Goal: Information Seeking & Learning: Learn about a topic

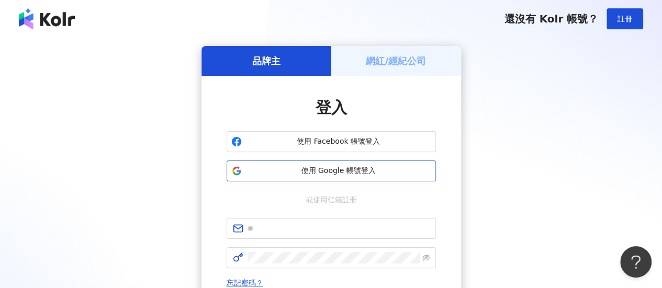
click at [358, 165] on button "使用 Google 帳號登入" at bounding box center [331, 171] width 209 height 21
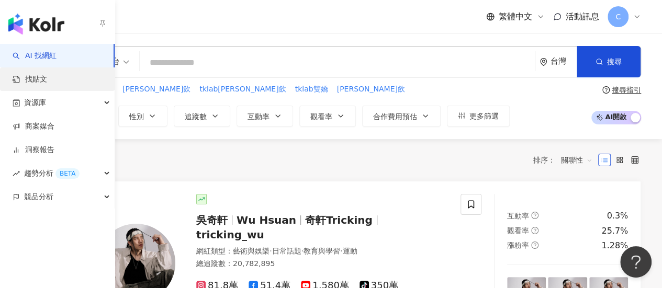
click at [22, 74] on link "找貼文" at bounding box center [30, 79] width 35 height 10
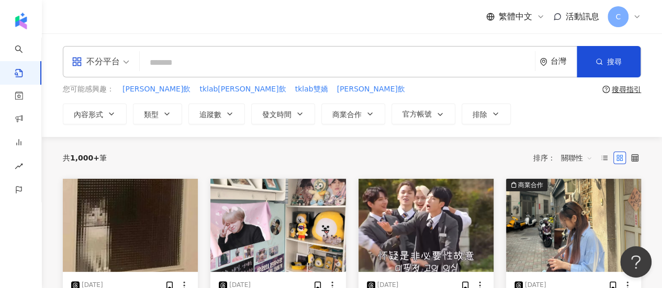
click at [199, 68] on input "search" at bounding box center [337, 62] width 387 height 23
click at [264, 52] on input "search" at bounding box center [337, 62] width 387 height 23
click at [263, 66] on input "search" at bounding box center [337, 62] width 387 height 23
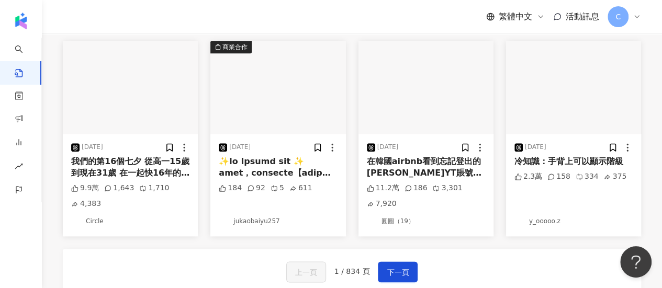
scroll to position [576, 0]
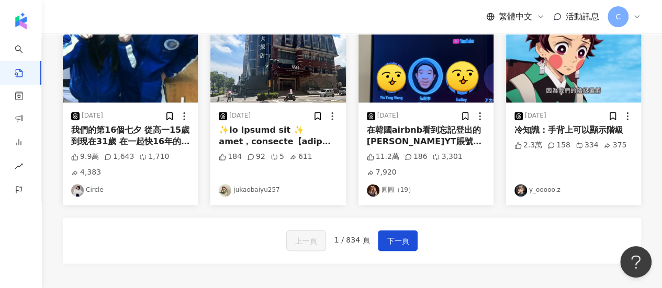
click at [378, 243] on div "上一頁 1 / 834 頁 下一頁" at bounding box center [352, 241] width 579 height 46
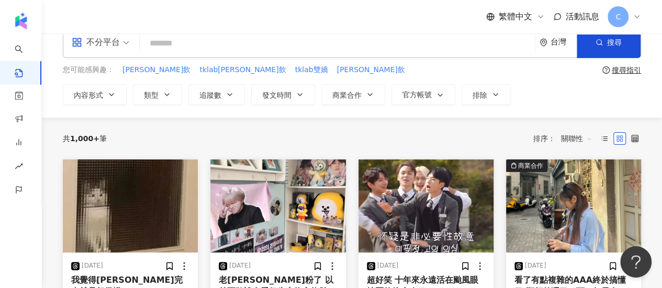
scroll to position [0, 0]
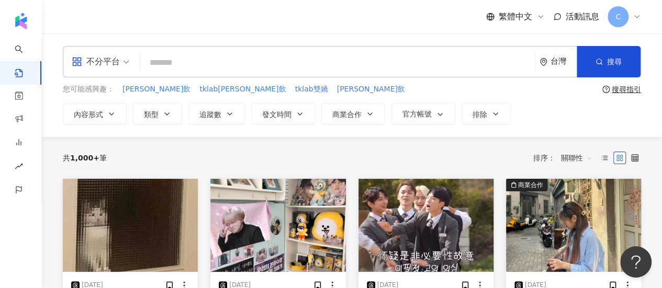
click at [223, 50] on div "不分平台 台灣 搜尋" at bounding box center [352, 61] width 579 height 31
click at [227, 58] on input "search" at bounding box center [337, 62] width 387 height 23
type input "*"
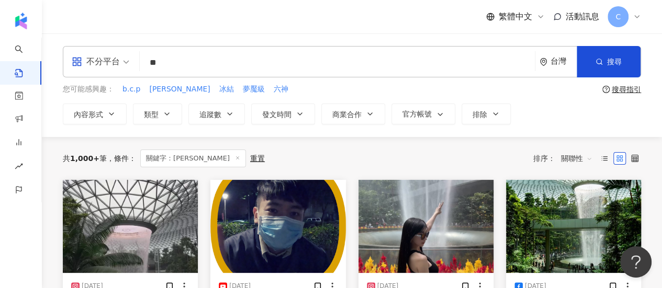
click at [188, 67] on input "**" at bounding box center [337, 62] width 387 height 23
type input "****"
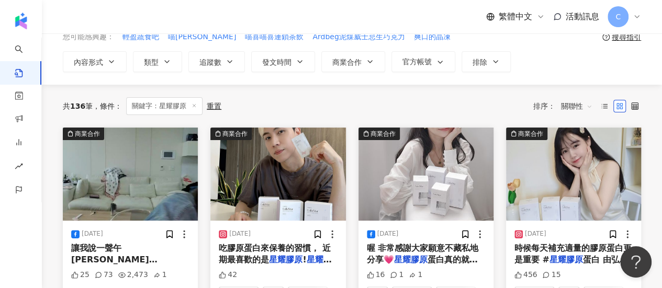
scroll to position [105, 0]
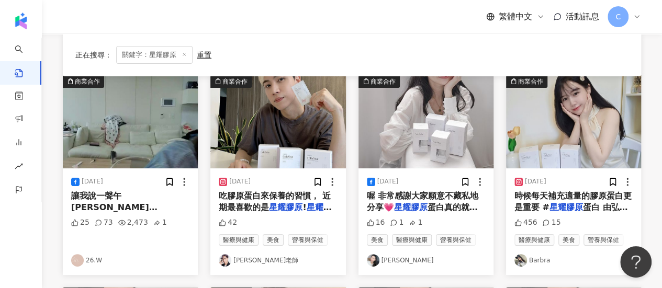
click at [541, 260] on link "Barbra" at bounding box center [574, 260] width 118 height 13
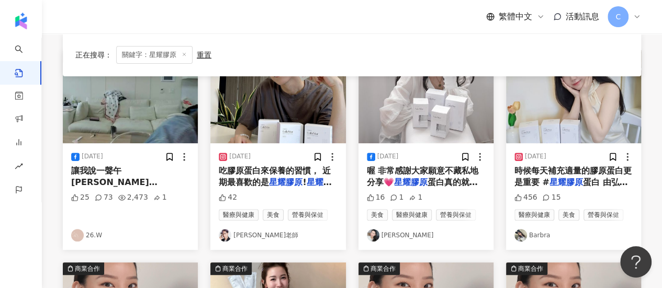
scroll to position [0, 0]
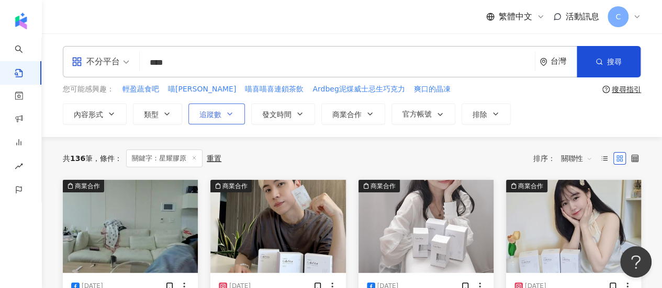
click at [226, 112] on icon "button" at bounding box center [230, 114] width 8 height 8
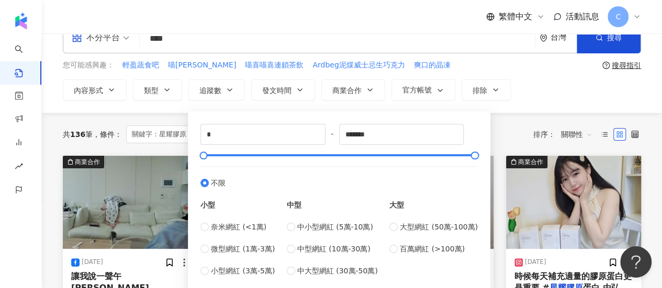
scroll to position [105, 0]
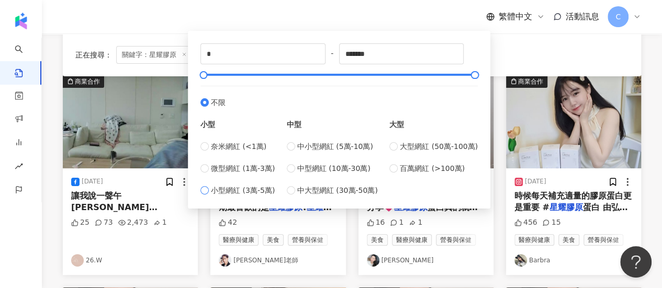
click at [259, 194] on span "小型網紅 (3萬-5萬)" at bounding box center [243, 191] width 64 height 12
type input "*****"
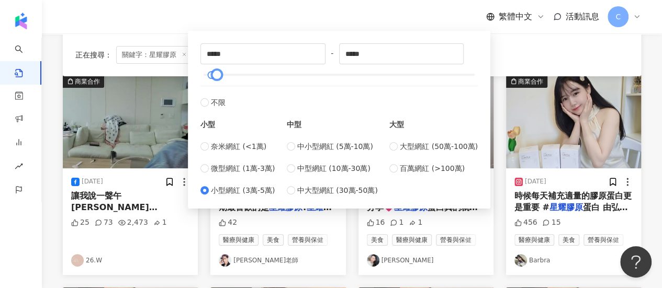
click at [225, 74] on div at bounding box center [340, 75] width 272 height 6
type input "******"
click at [242, 74] on div at bounding box center [340, 75] width 272 height 6
click at [505, 49] on div "正在搜尋 ： 關鍵字：星耀膠原 重置 排序： 關聯性" at bounding box center [351, 55] width 553 height 18
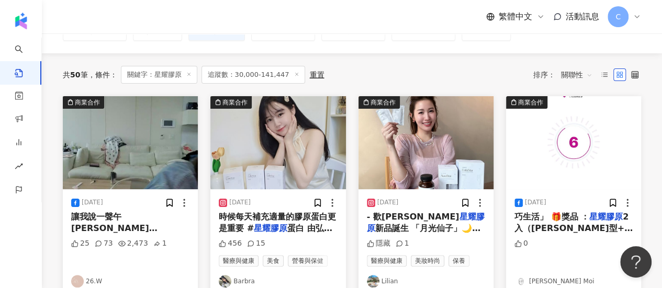
scroll to position [105, 0]
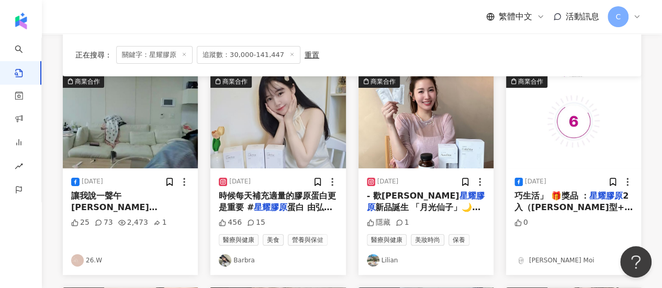
click at [394, 262] on link "Lilian" at bounding box center [426, 260] width 118 height 13
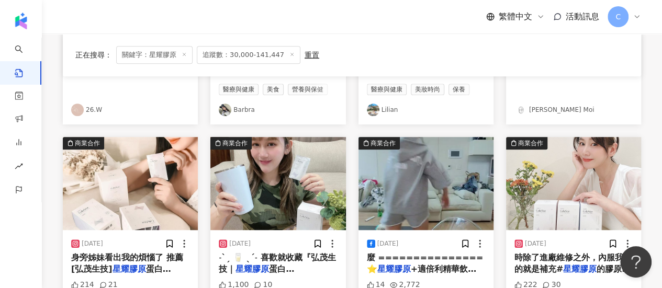
scroll to position [314, 0]
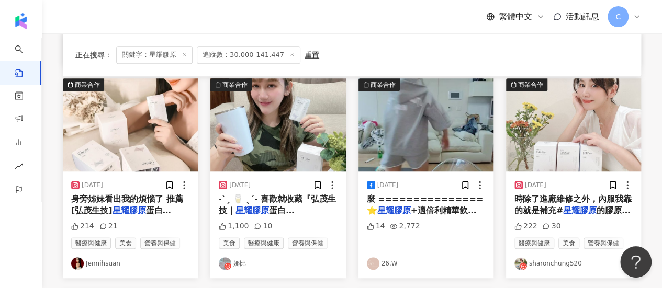
click at [104, 263] on link "Jennihsuan" at bounding box center [130, 264] width 118 height 13
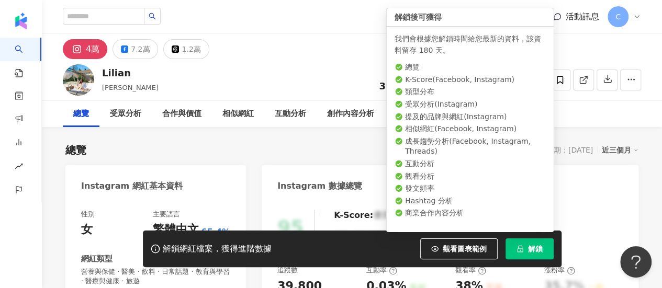
click at [531, 259] on button "解鎖" at bounding box center [530, 249] width 48 height 21
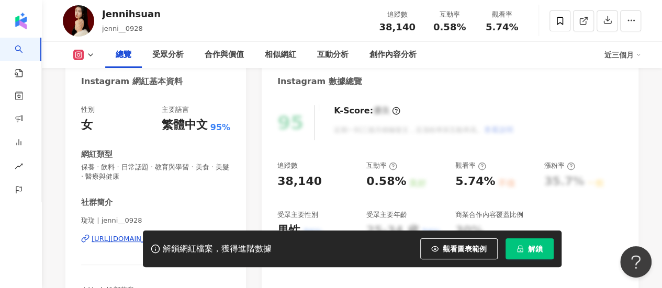
scroll to position [209, 0]
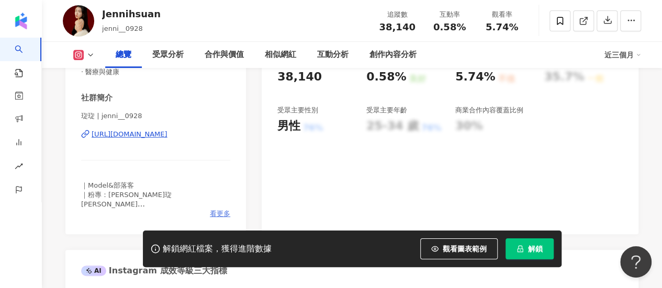
click at [210, 214] on span "看更多" at bounding box center [220, 213] width 20 height 9
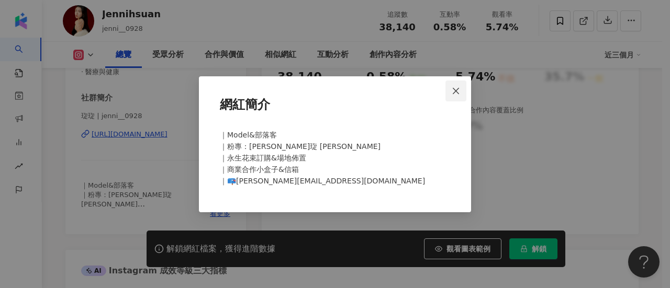
click at [454, 91] on icon "close" at bounding box center [456, 91] width 8 height 8
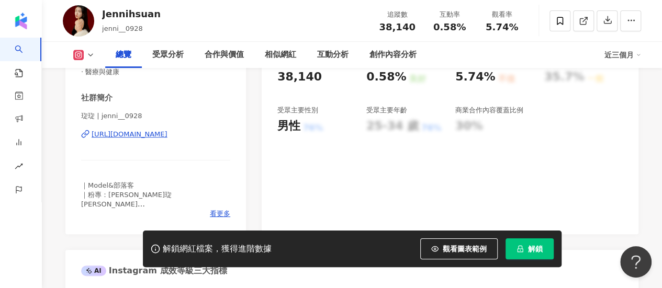
click at [528, 240] on button "解鎖" at bounding box center [530, 249] width 48 height 21
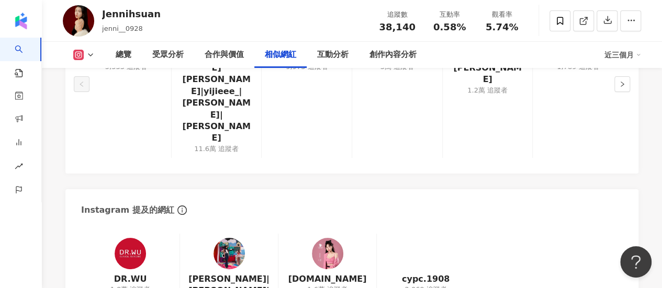
scroll to position [1695, 0]
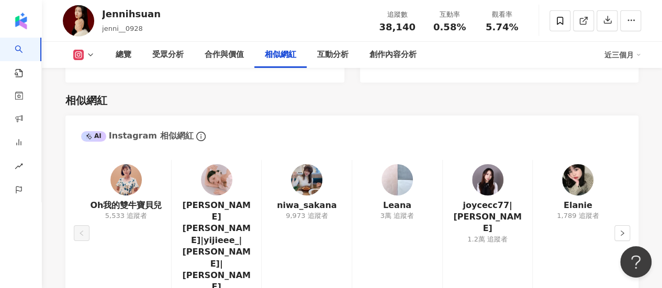
click at [207, 166] on div at bounding box center [216, 179] width 31 height 31
